Goal: Task Accomplishment & Management: Manage account settings

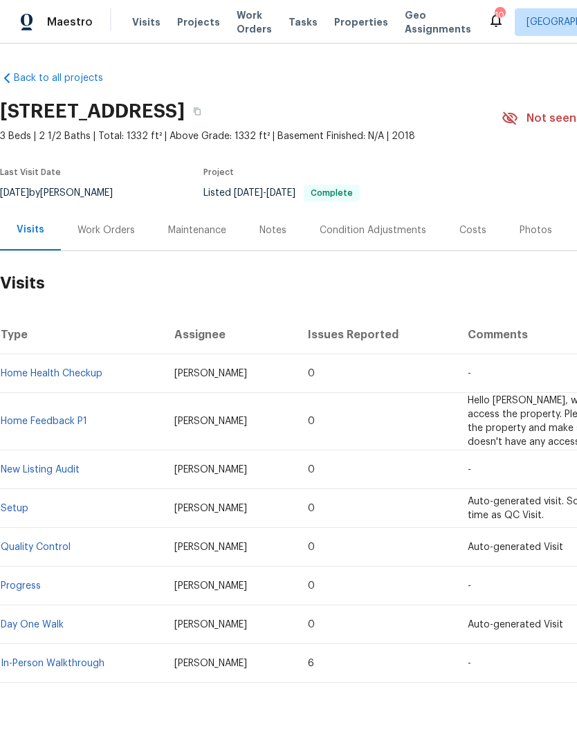
click at [340, 28] on span "Properties" at bounding box center [361, 22] width 54 height 14
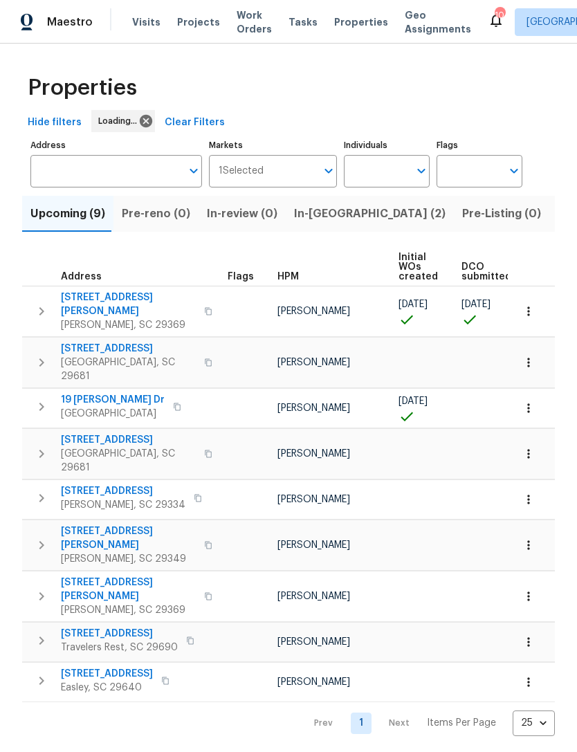
click at [322, 215] on span "In-[GEOGRAPHIC_DATA] (2)" at bounding box center [370, 213] width 152 height 19
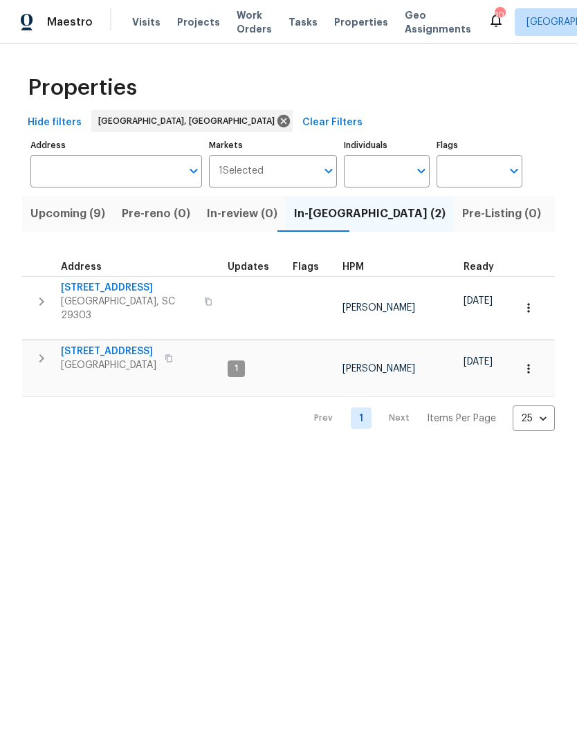
click at [110, 297] on span "[GEOGRAPHIC_DATA], SC 29303" at bounding box center [128, 309] width 135 height 28
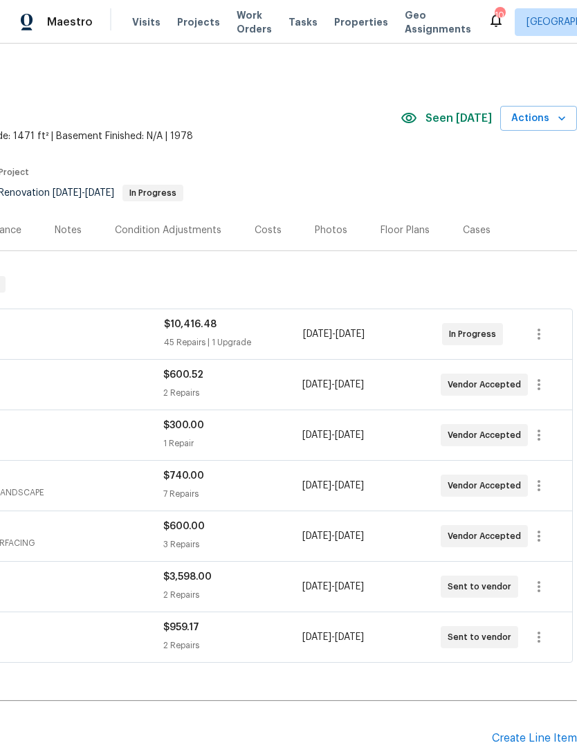
scroll to position [0, 205]
click at [537, 116] on span "Actions" at bounding box center [538, 118] width 55 height 17
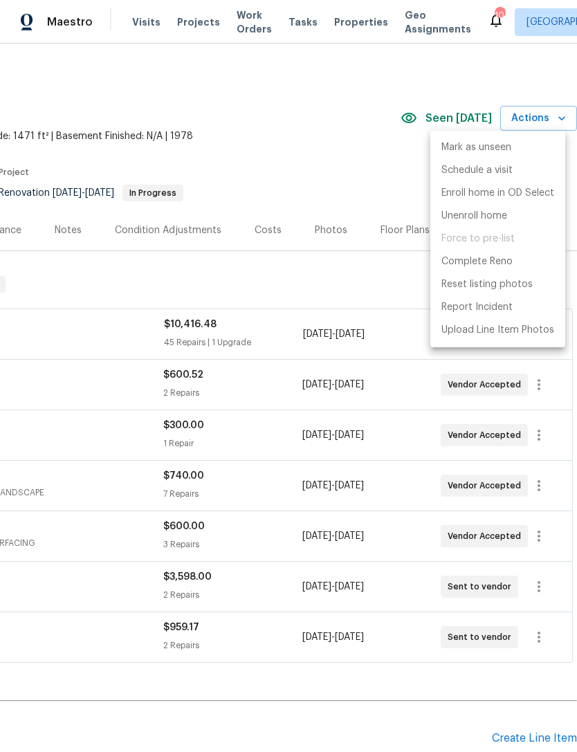
click at [318, 214] on div at bounding box center [288, 376] width 577 height 752
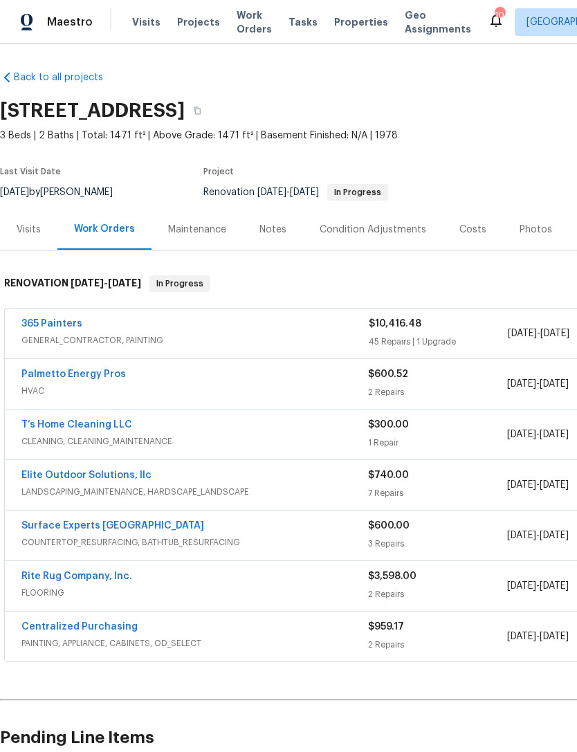
scroll to position [1, 0]
click at [32, 230] on div "Visits" at bounding box center [29, 230] width 24 height 14
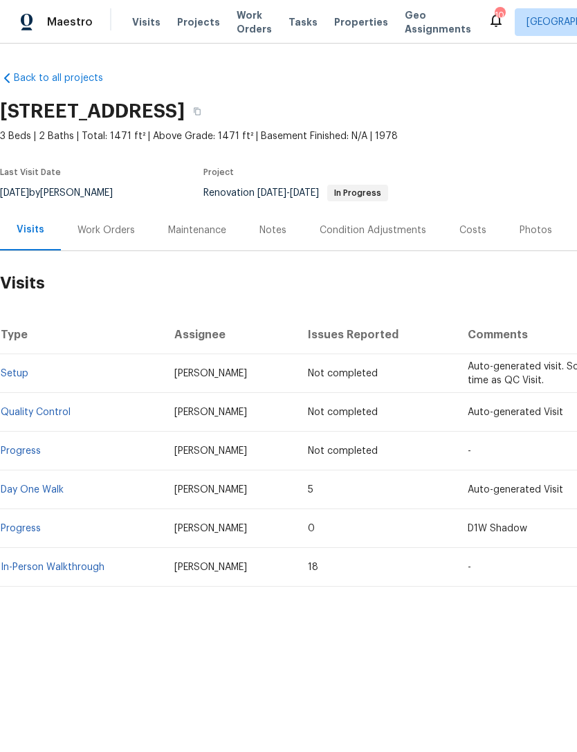
click at [21, 376] on link "Setup" at bounding box center [15, 374] width 28 height 10
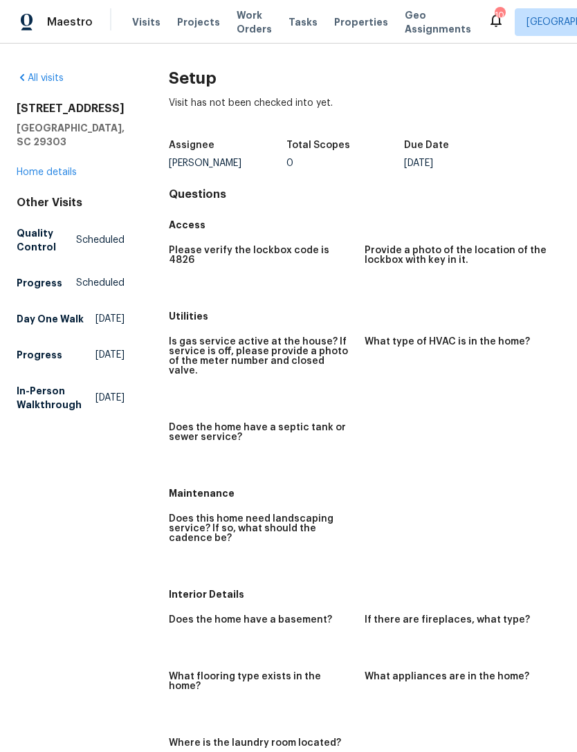
click at [51, 175] on link "Home details" at bounding box center [47, 172] width 60 height 10
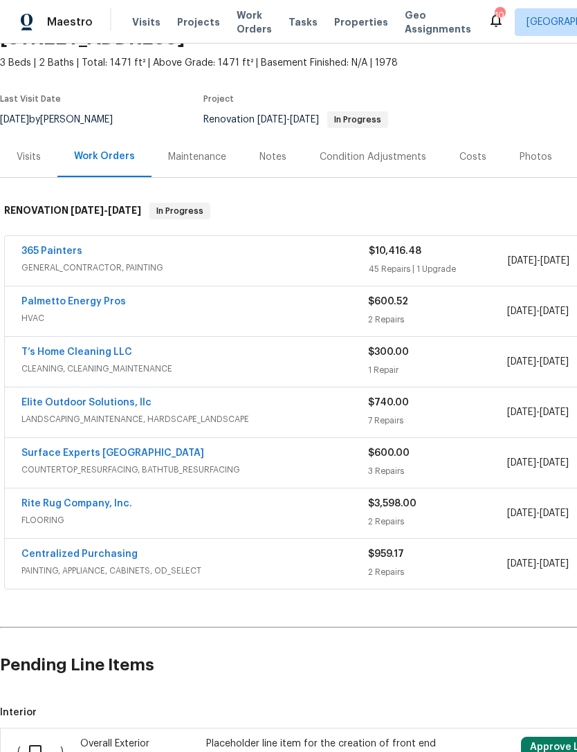
scroll to position [73, 0]
click at [32, 158] on div "Visits" at bounding box center [29, 157] width 24 height 14
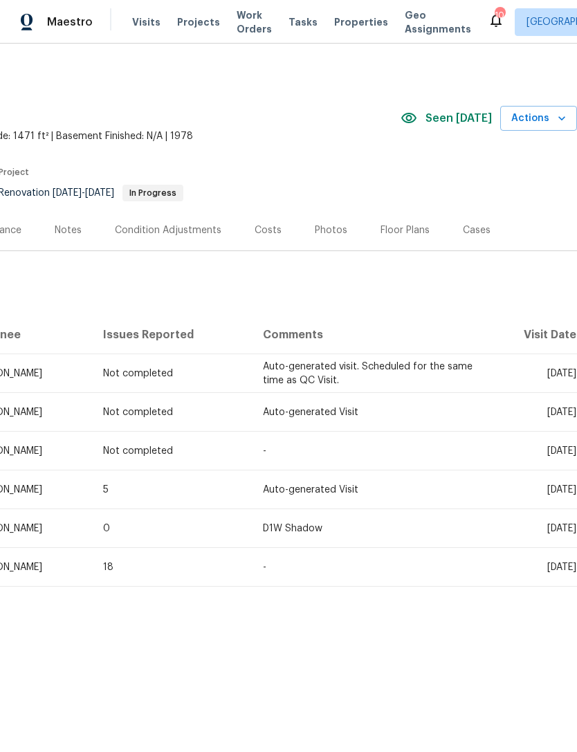
scroll to position [0, 205]
click at [527, 115] on span "Actions" at bounding box center [538, 118] width 55 height 17
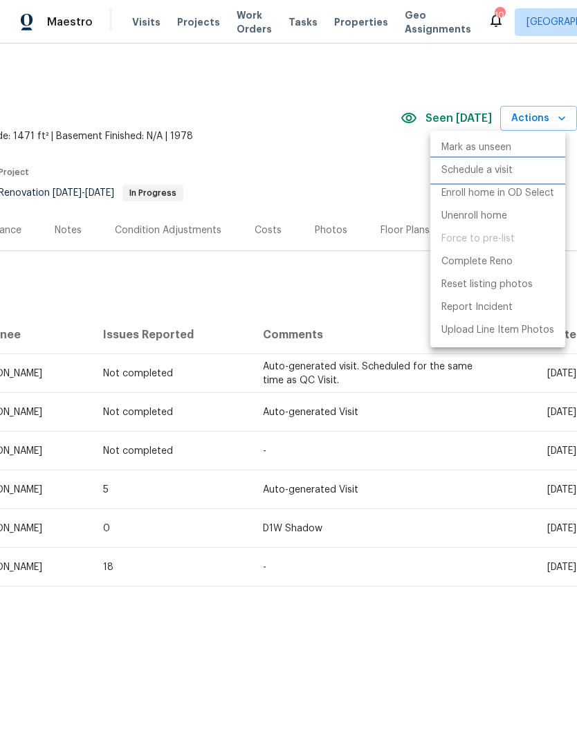
click at [503, 177] on p "Schedule a visit" at bounding box center [476, 170] width 71 height 15
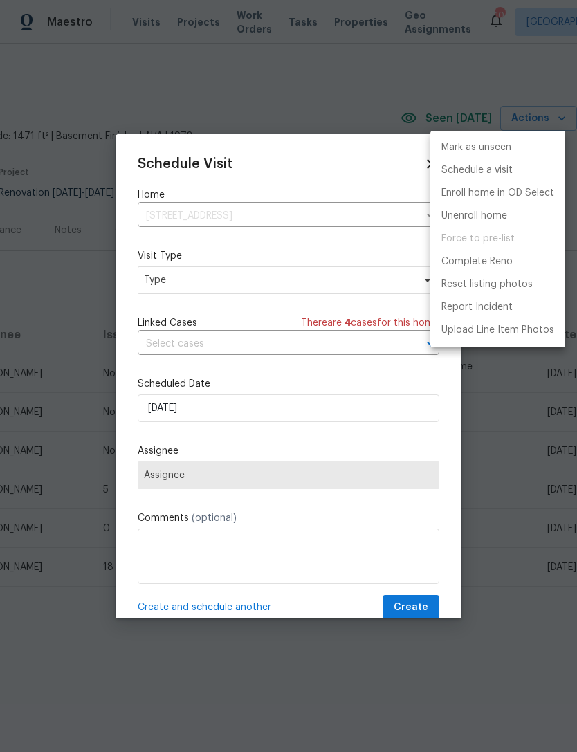
click at [304, 342] on div at bounding box center [288, 376] width 577 height 752
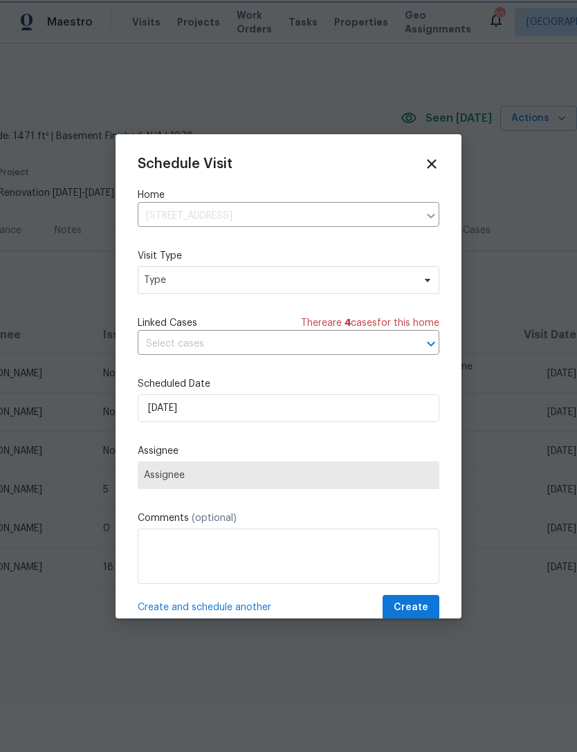
click at [426, 349] on icon "Open" at bounding box center [431, 344] width 17 height 17
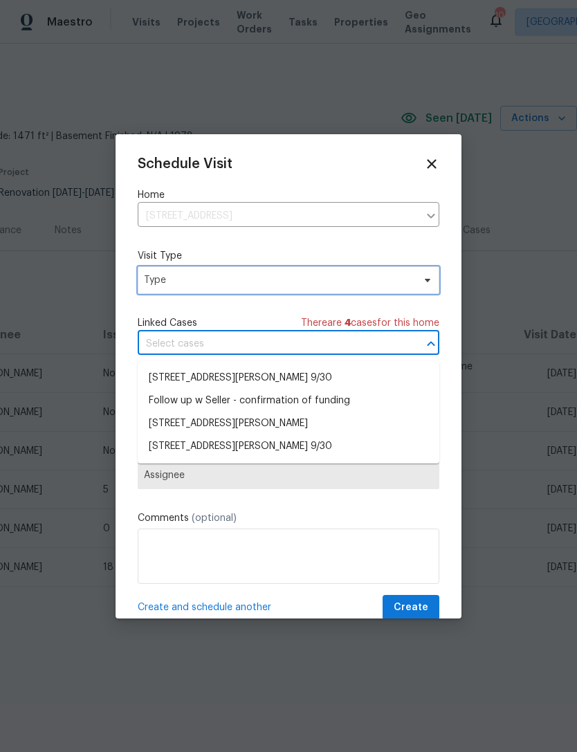
click at [387, 267] on span "Type" at bounding box center [289, 280] width 302 height 28
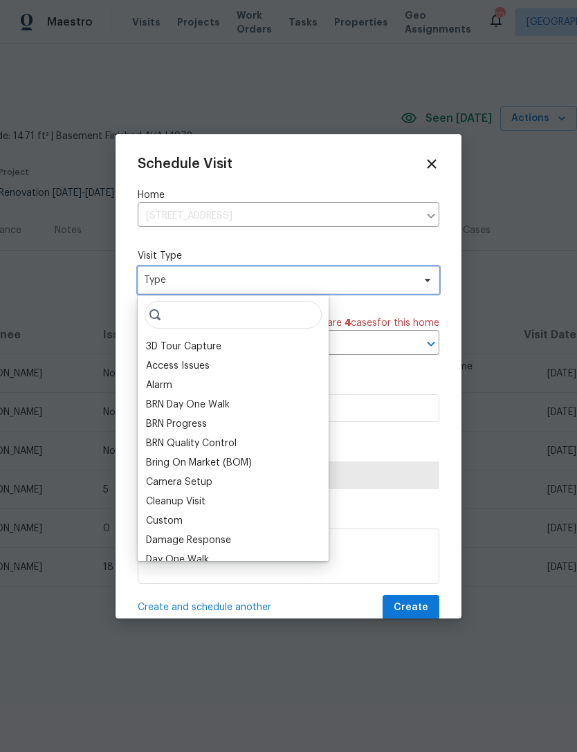
click at [426, 280] on icon at bounding box center [427, 280] width 11 height 11
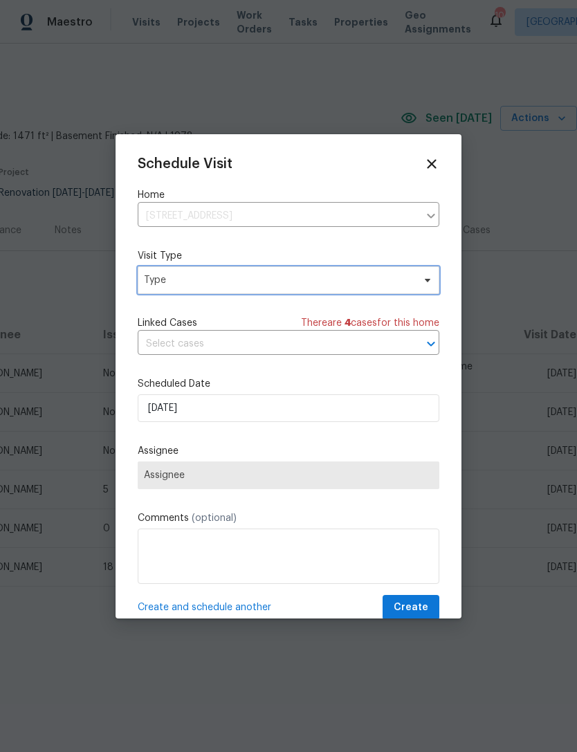
click at [431, 286] on icon at bounding box center [427, 280] width 11 height 11
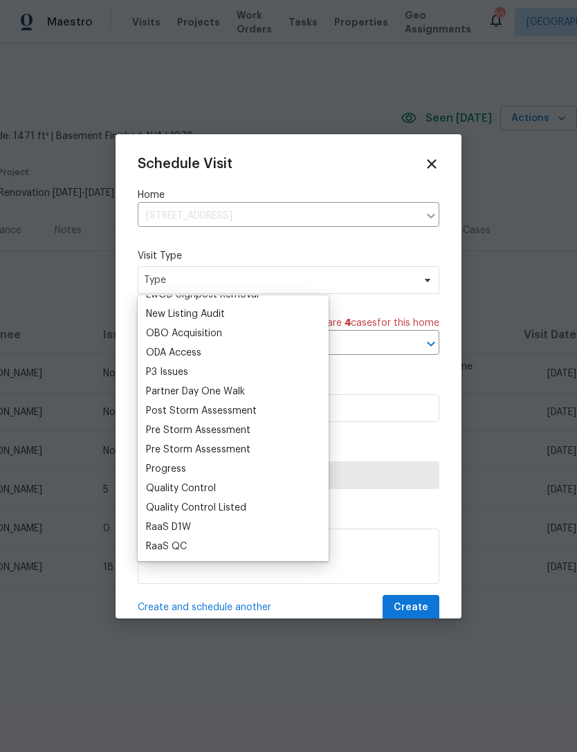
scroll to position [769, 0]
click at [183, 465] on div "Progress" at bounding box center [166, 468] width 40 height 14
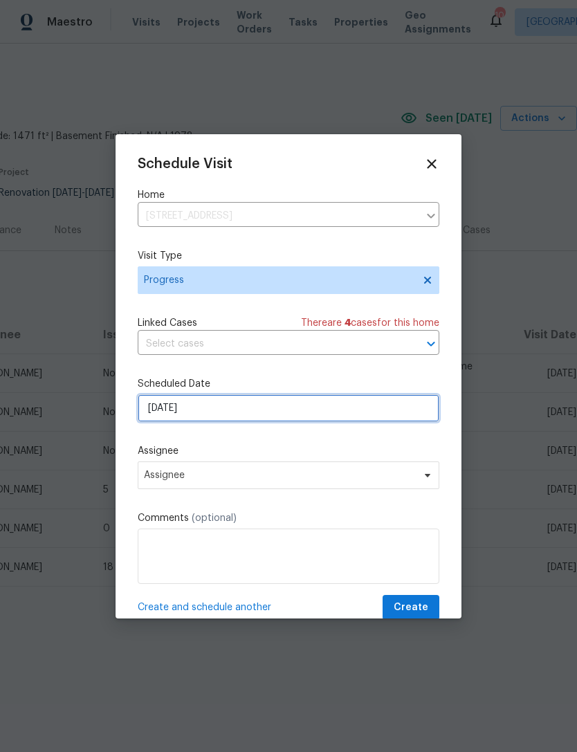
click at [255, 414] on input "10/3/2025" at bounding box center [289, 408] width 302 height 28
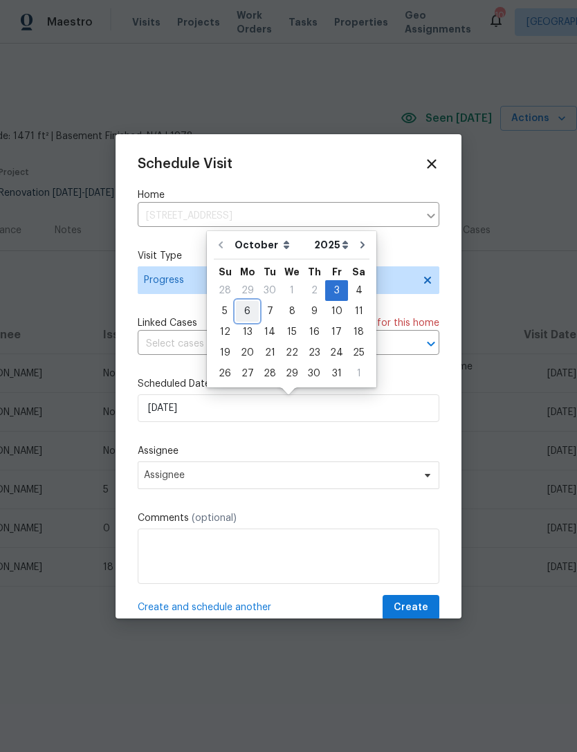
click at [252, 318] on div "6" at bounding box center [247, 311] width 23 height 19
type input "10/6/2025"
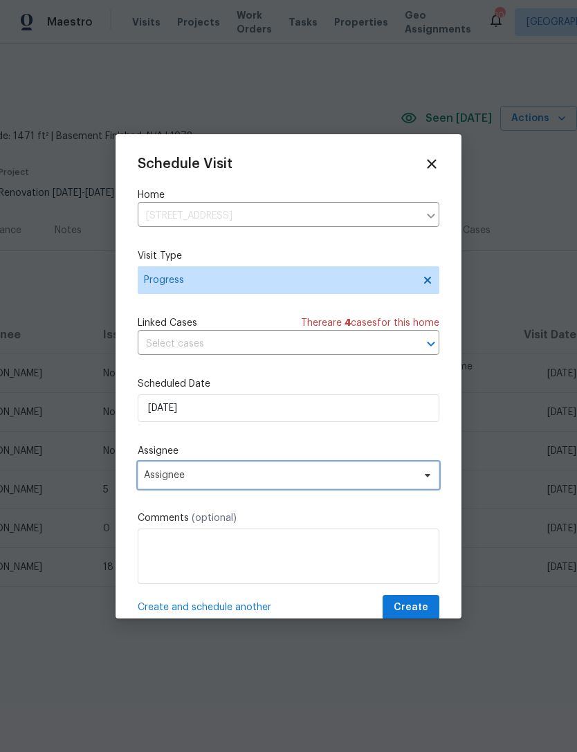
click at [233, 485] on span "Assignee" at bounding box center [289, 475] width 302 height 28
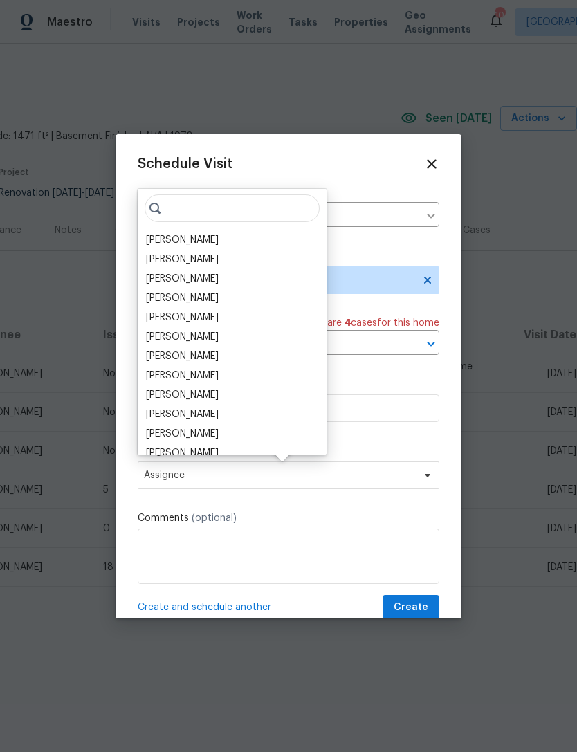
click at [214, 243] on div "[PERSON_NAME]" at bounding box center [182, 240] width 73 height 14
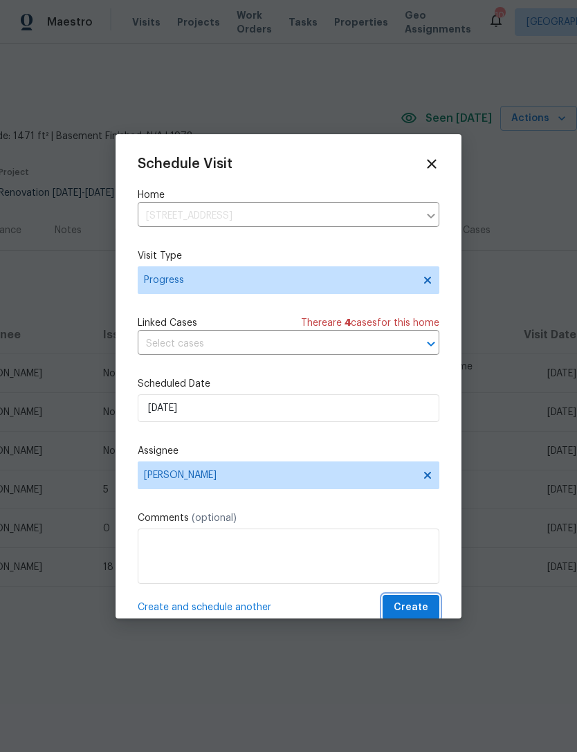
click at [417, 606] on span "Create" at bounding box center [411, 607] width 35 height 17
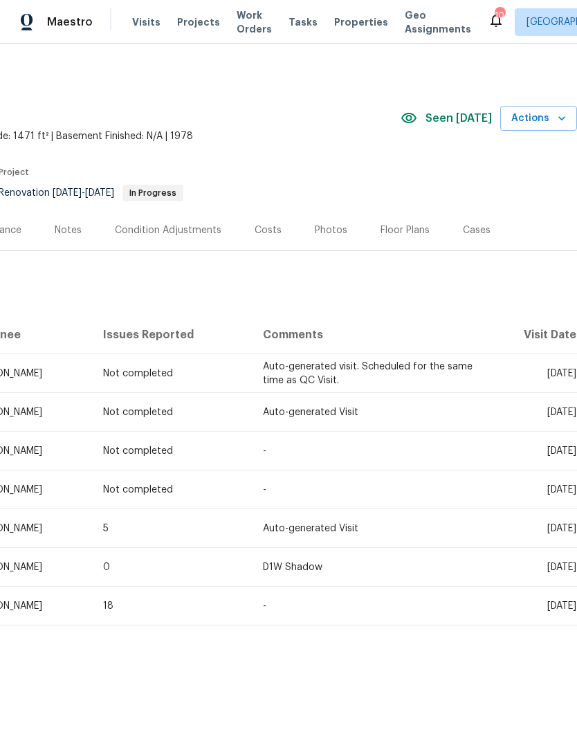
scroll to position [0, 205]
click at [550, 330] on th "Visit Date" at bounding box center [531, 334] width 91 height 39
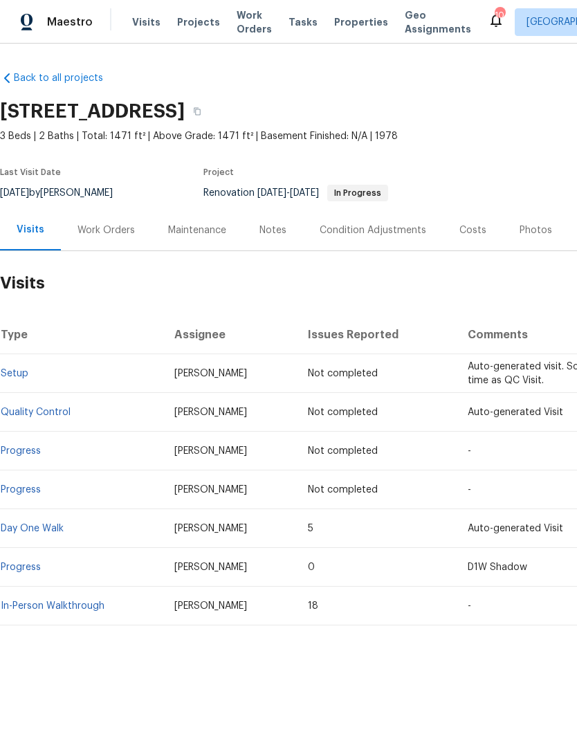
scroll to position [0, 0]
